Goal: Check status: Check status

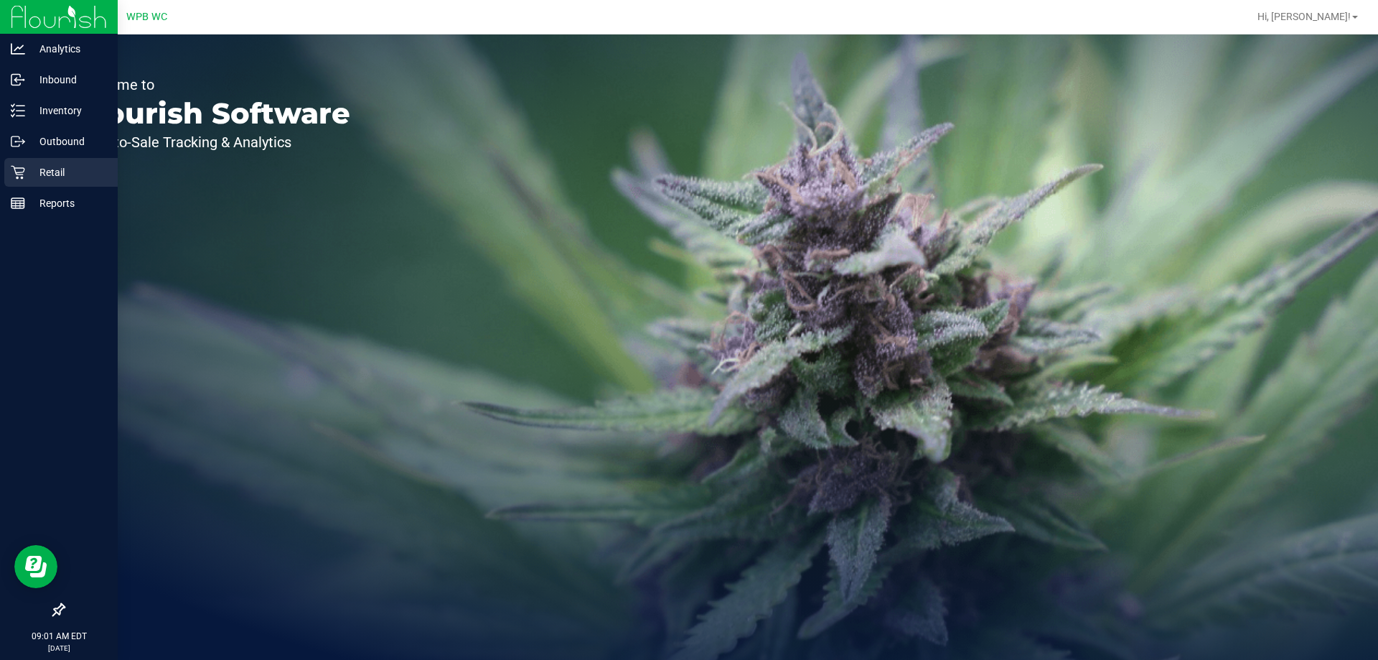
click at [56, 172] on p "Retail" at bounding box center [68, 172] width 86 height 17
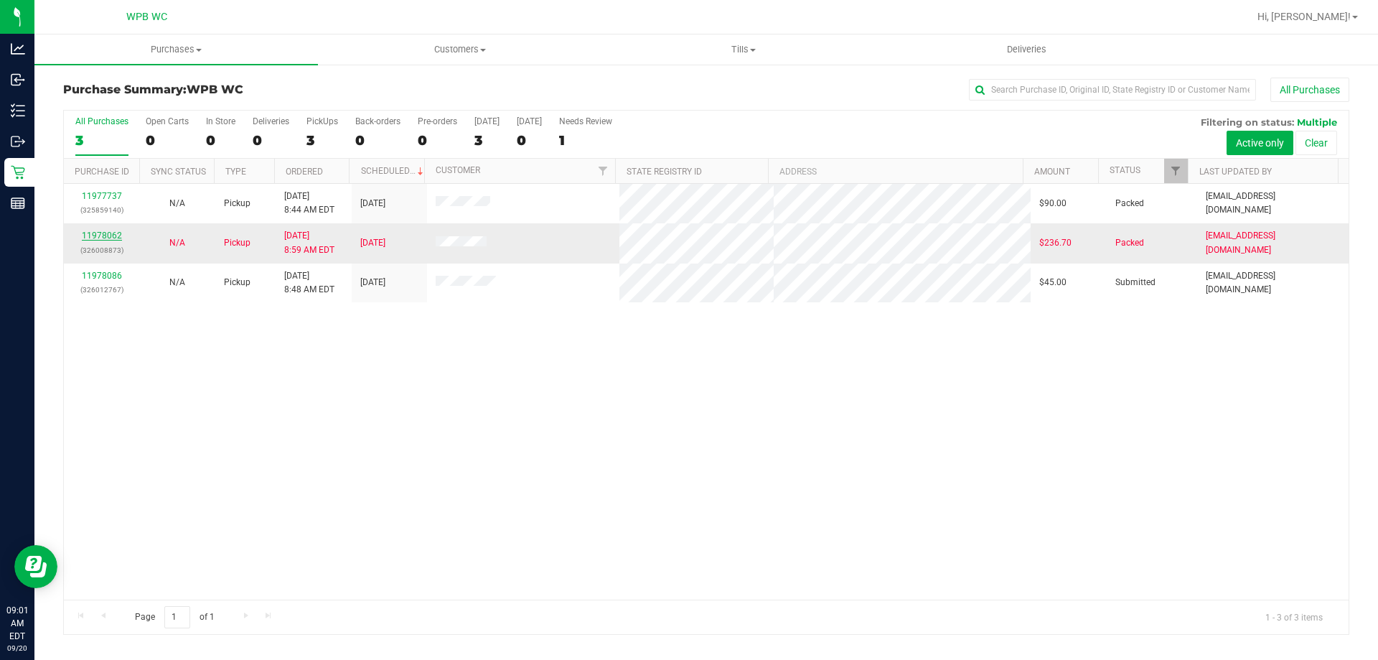
click at [108, 235] on link "11978062" at bounding box center [102, 235] width 40 height 10
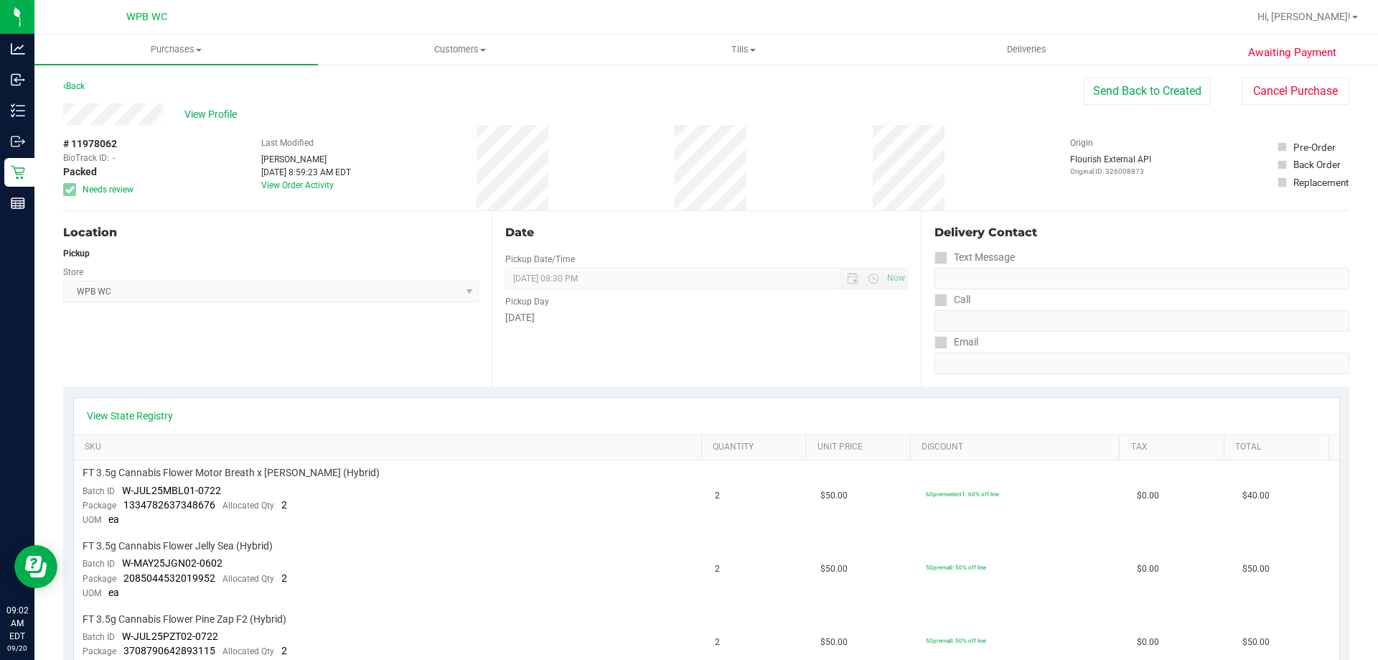
drag, startPoint x: 117, startPoint y: 144, endPoint x: 72, endPoint y: 146, distance: 45.2
click at [72, 146] on span "# 11978062" at bounding box center [90, 143] width 54 height 15
copy span "11978062"
